Goal: Navigation & Orientation: Find specific page/section

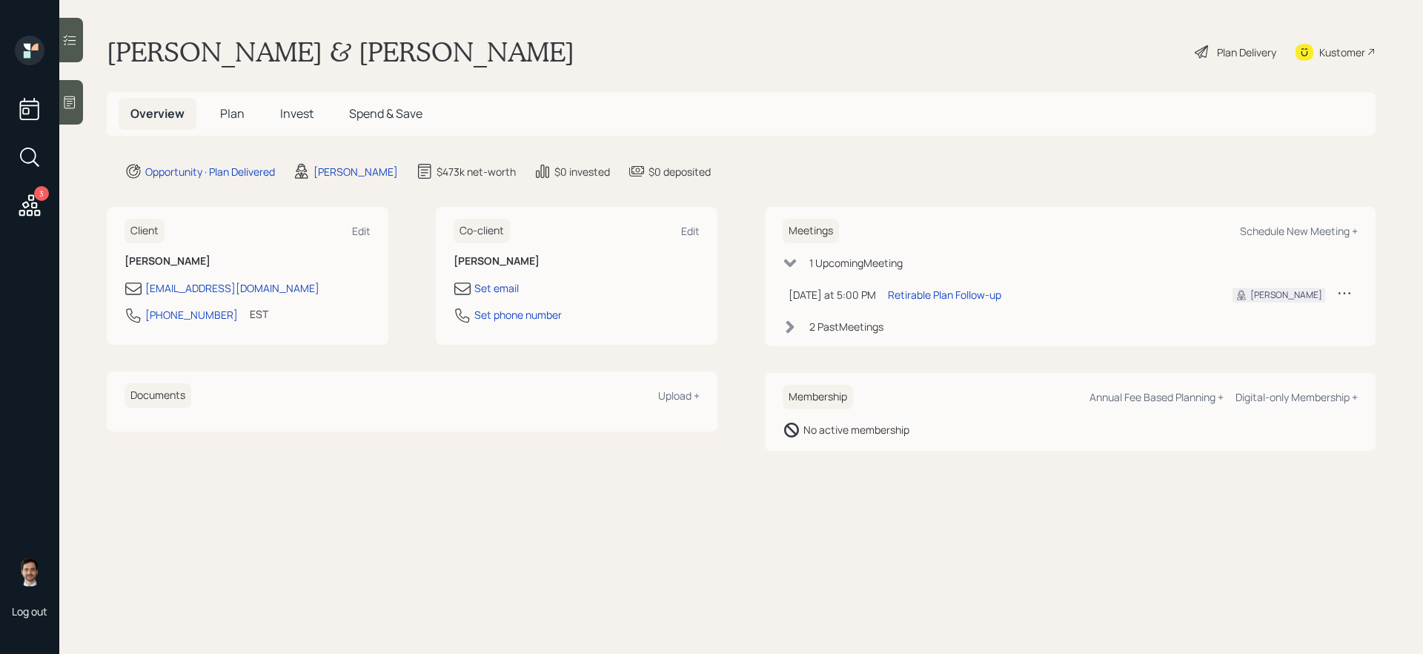
click at [229, 117] on span "Plan" at bounding box center [232, 113] width 24 height 16
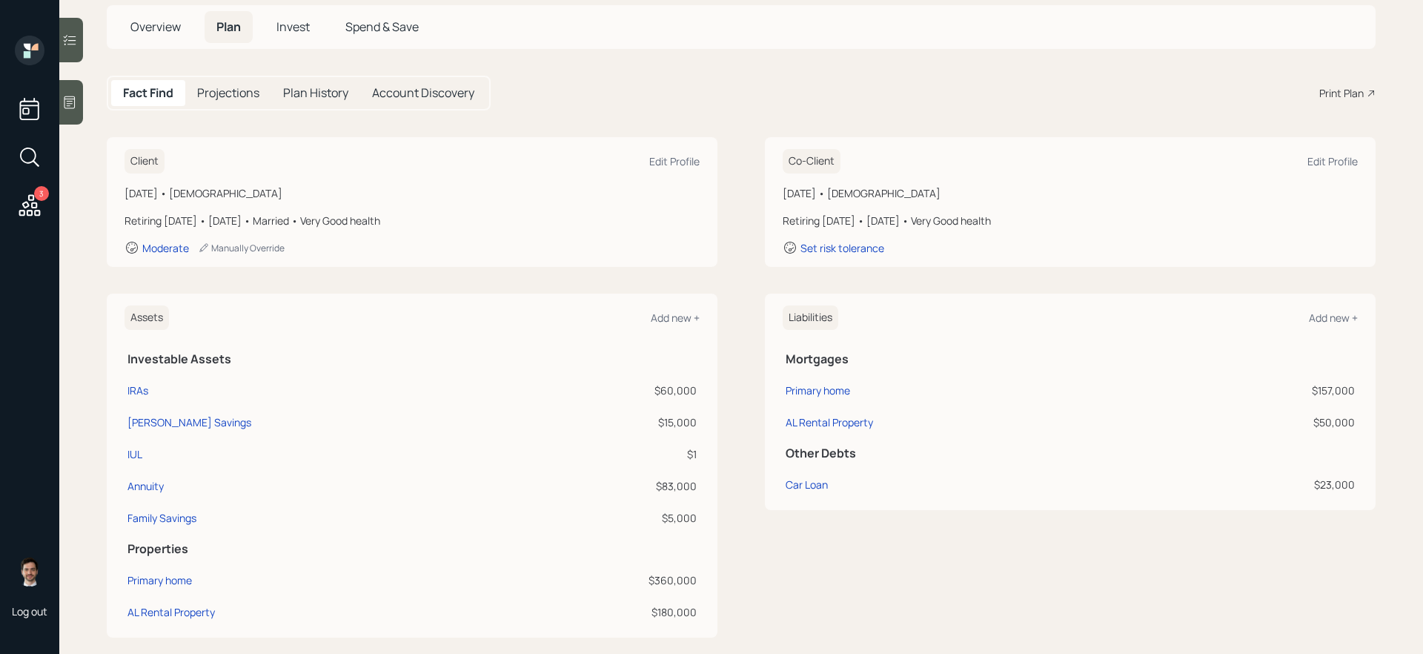
scroll to position [87, 0]
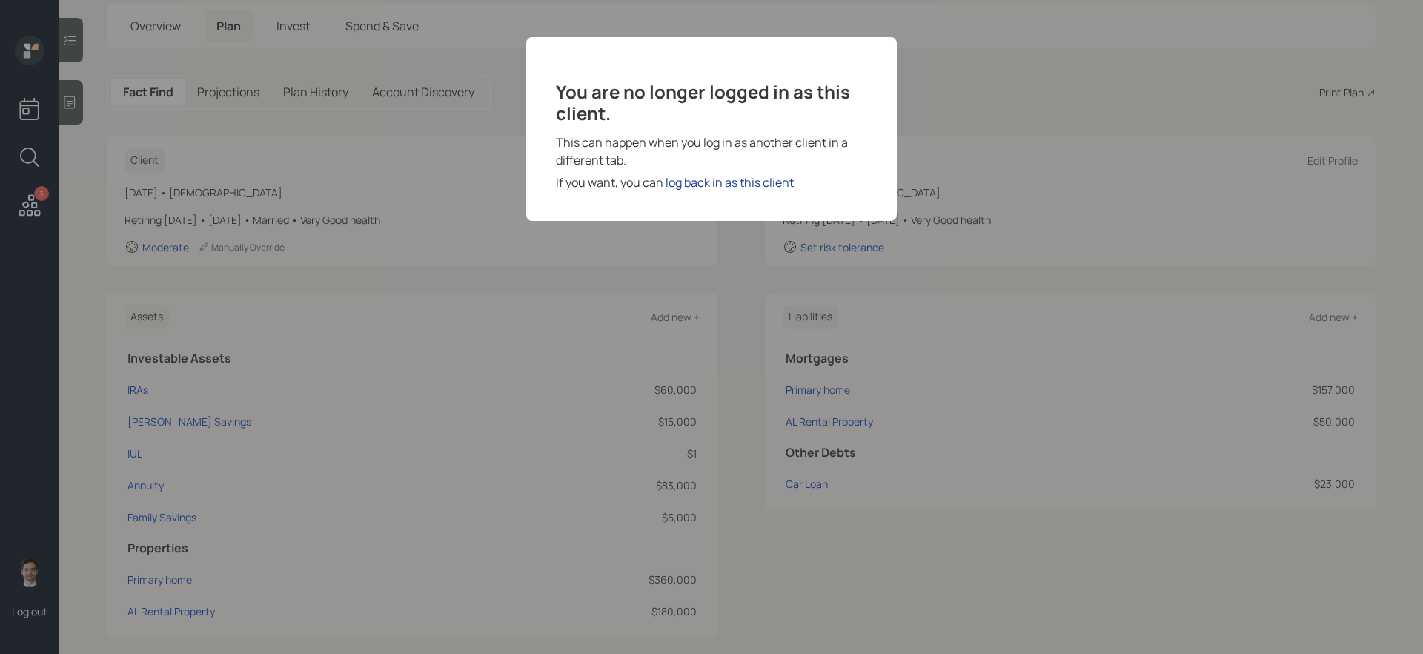
click at [672, 181] on div "log back in as this client" at bounding box center [730, 182] width 128 height 18
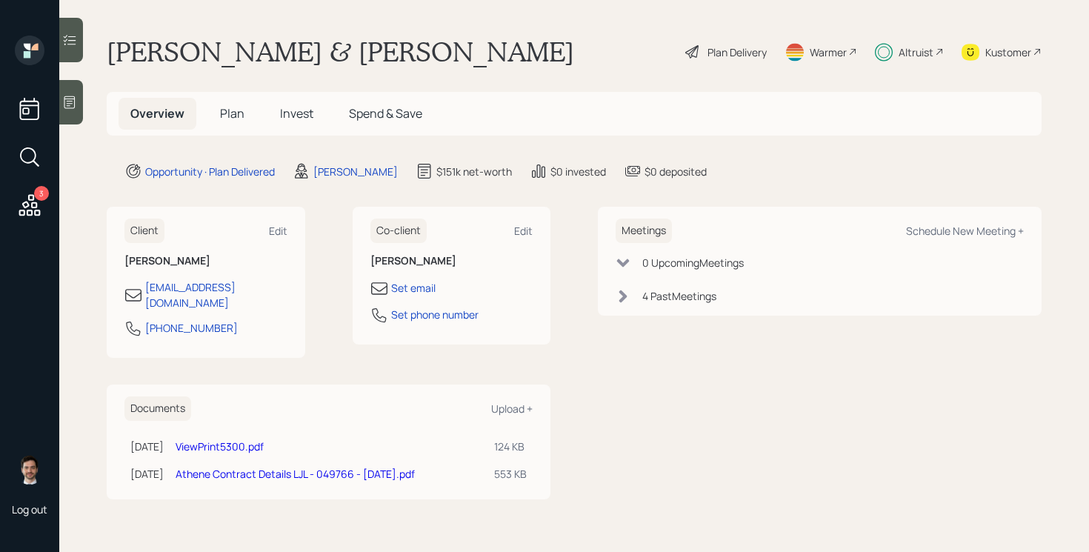
click at [287, 107] on span "Invest" at bounding box center [296, 113] width 33 height 16
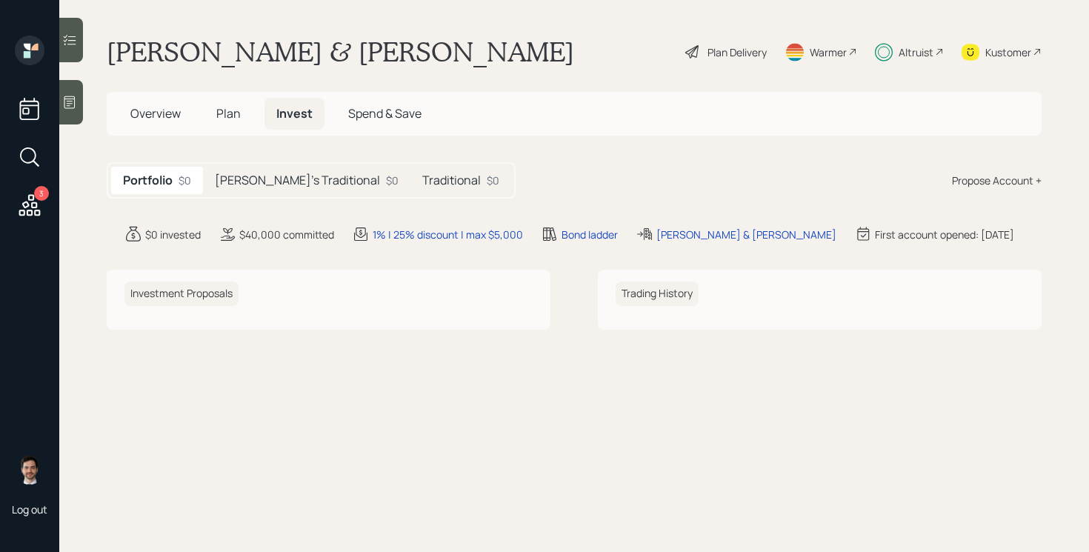
click at [271, 190] on div "[PERSON_NAME]'s Traditional $0" at bounding box center [307, 180] width 208 height 27
